Goal: Check status: Check status

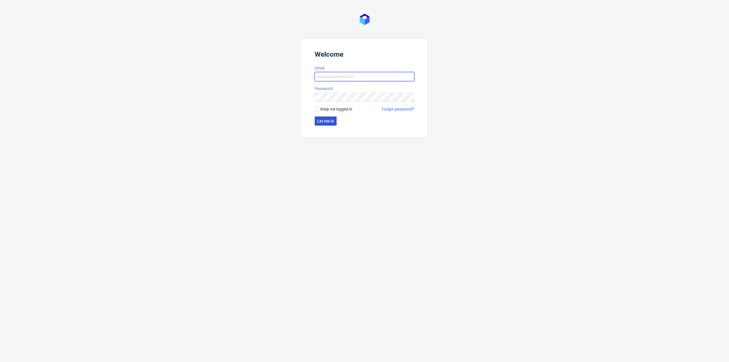
type input "[EMAIL_ADDRESS][PERSON_NAME][DOMAIN_NAME]"
click at [332, 123] on span "Let me in" at bounding box center [325, 121] width 17 height 4
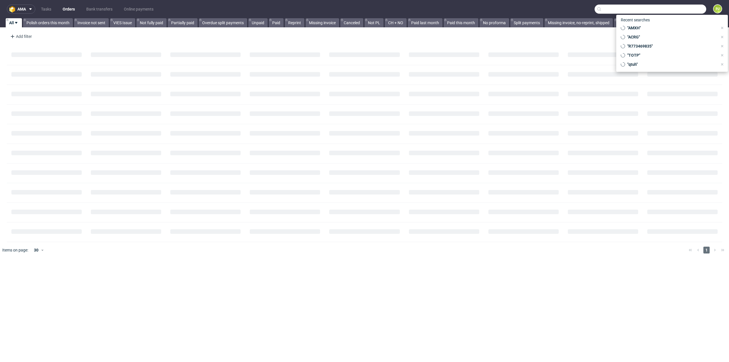
click at [673, 13] on input "text" at bounding box center [651, 9] width 112 height 9
paste input "ZJRN"
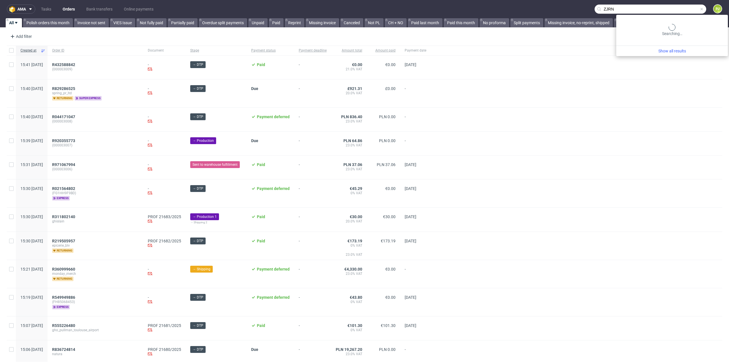
type input "ZJRN"
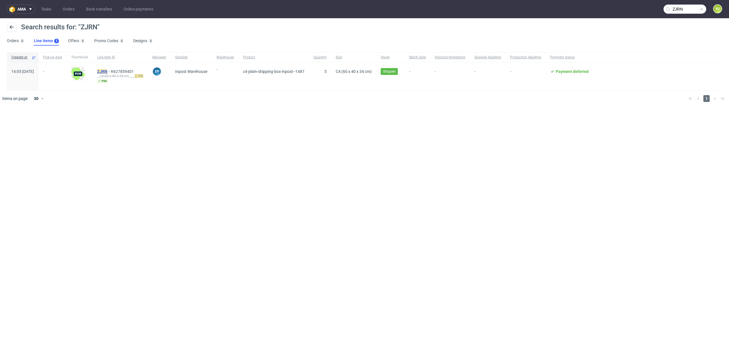
click at [107, 70] on mark "ZJRN" at bounding box center [102, 71] width 10 height 5
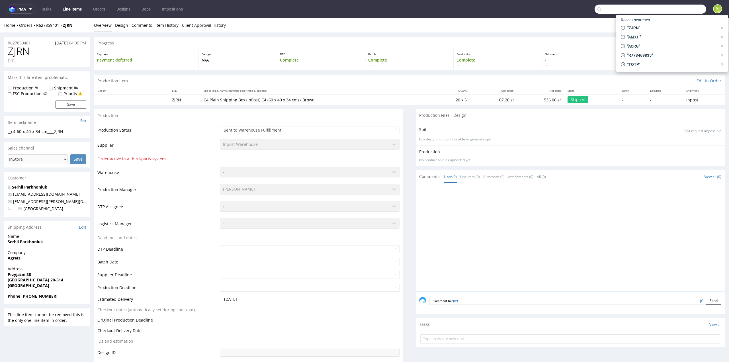
click at [683, 11] on input "text" at bounding box center [651, 9] width 112 height 9
paste input "ZHZQ"
type input "ZHZQ"
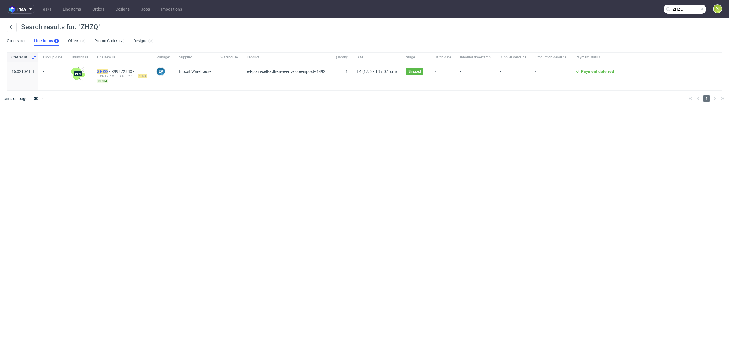
click at [116, 69] on div "ZHZQ R998723307 __e4-17-5-x-13-x-0-1-cm____ ZHZQ pim" at bounding box center [122, 76] width 59 height 28
click at [108, 72] on mark "ZHZQ" at bounding box center [102, 71] width 11 height 5
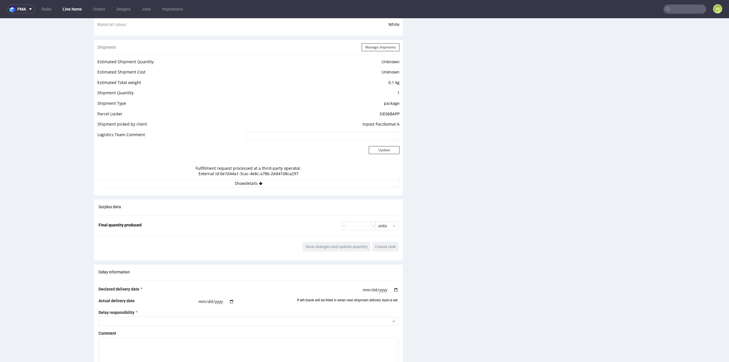
scroll to position [450, 0]
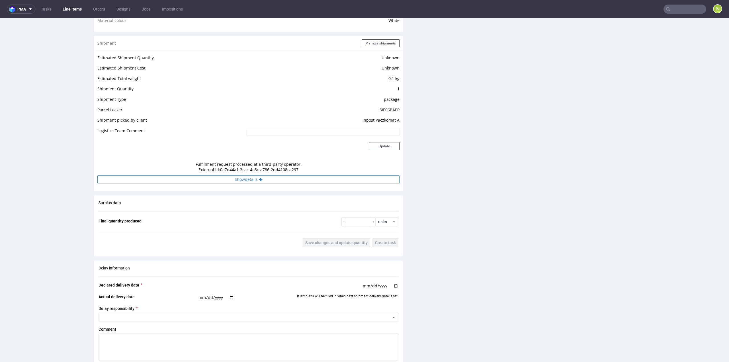
click at [262, 183] on button "Show details" at bounding box center [248, 179] width 302 height 8
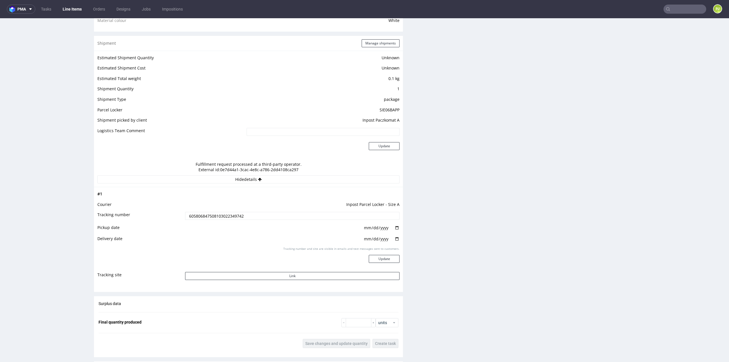
click at [523, 194] on div "Production Files - Design Spit Spit request impossible Box design not found, un…" at bounding box center [570, 118] width 309 height 919
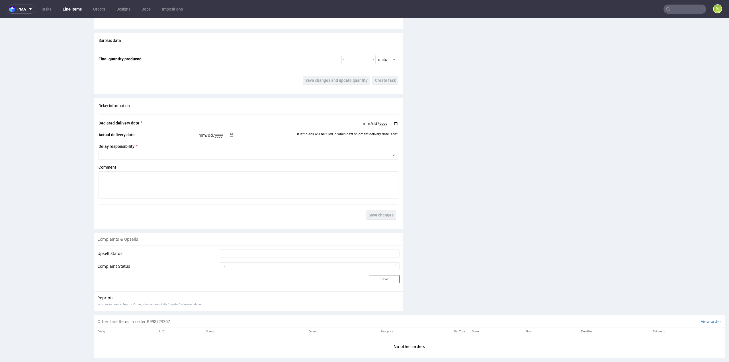
scroll to position [722, 0]
